Goal: Transaction & Acquisition: Purchase product/service

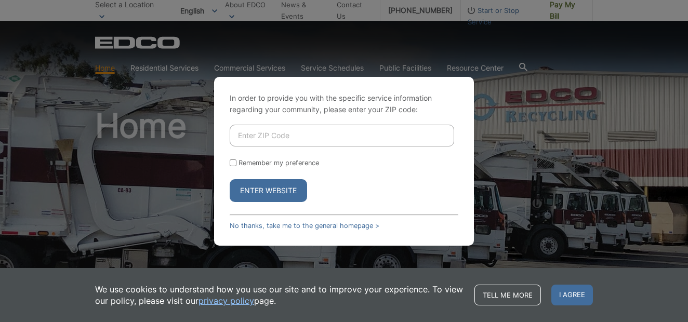
click at [277, 192] on button "Enter Website" at bounding box center [268, 190] width 77 height 23
click at [278, 228] on link "No thanks, take me to the general homepage >" at bounding box center [305, 226] width 150 height 8
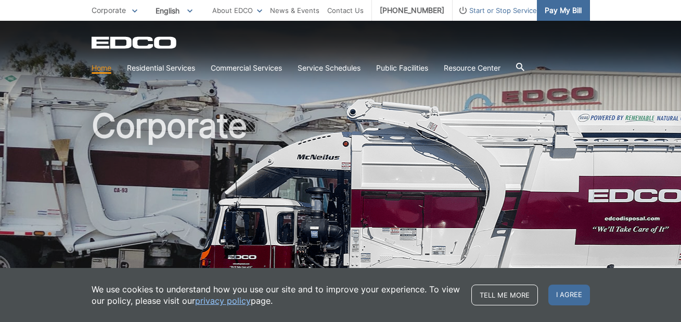
click at [553, 7] on span "Pay My Bill" at bounding box center [562, 10] width 37 height 11
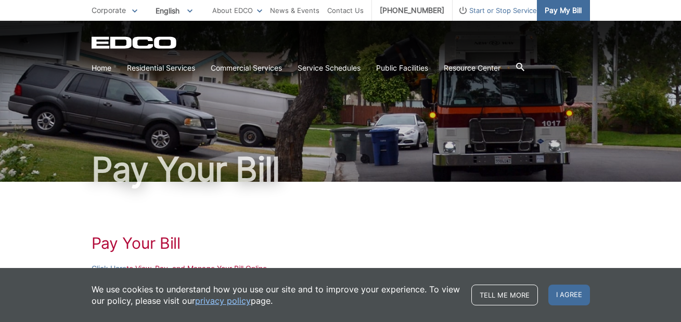
click at [570, 12] on span "Pay My Bill" at bounding box center [562, 10] width 37 height 11
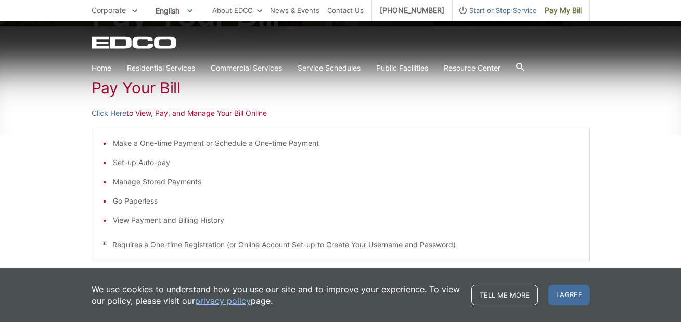
scroll to position [156, 0]
click at [97, 112] on link "Click Here" at bounding box center [109, 112] width 35 height 11
